Goal: Task Accomplishment & Management: Manage account settings

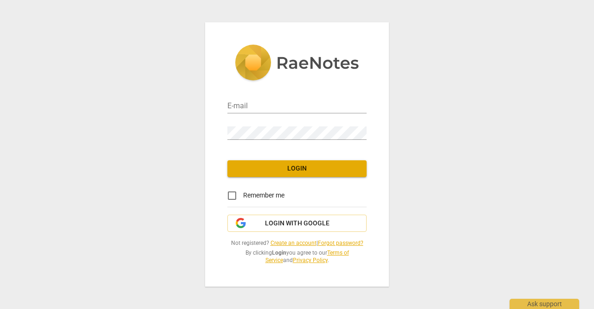
type input "[EMAIL_ADDRESS][DOMAIN_NAME]"
click at [287, 169] on span "Login" at bounding box center [297, 168] width 124 height 9
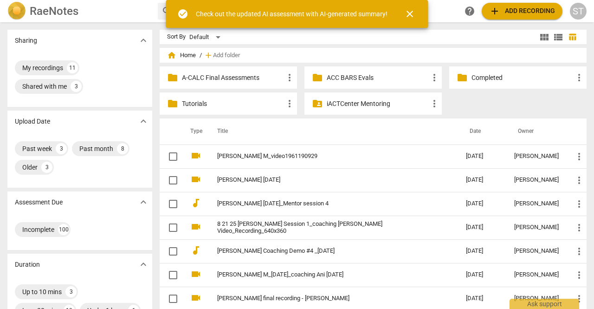
click at [476, 78] on p "Completed" at bounding box center [523, 78] width 102 height 10
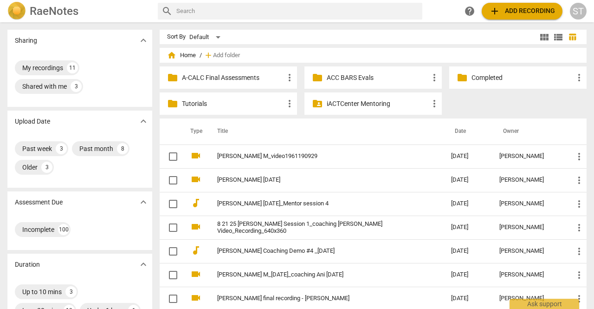
drag, startPoint x: 484, startPoint y: 28, endPoint x: 538, endPoint y: -32, distance: 81.5
click at [538, 0] on html "RaeNotes search help add Add recording ST Sharing expand_more My recordings 11 …" at bounding box center [297, 0] width 594 height 0
